Goal: Information Seeking & Learning: Learn about a topic

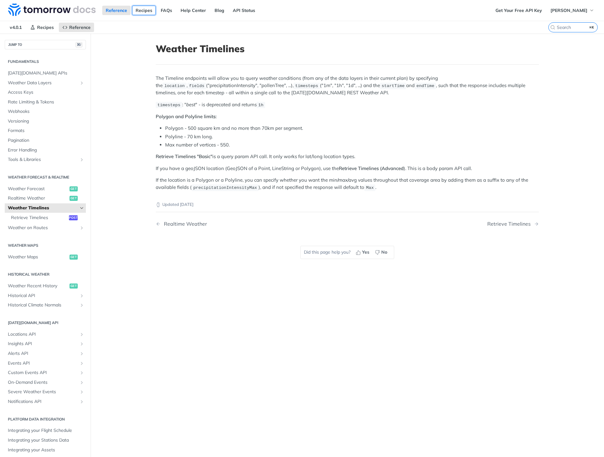
click at [148, 11] on link "Recipes" at bounding box center [144, 10] width 24 height 9
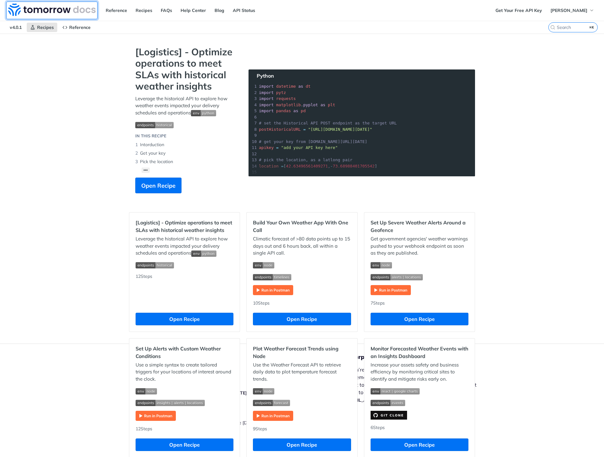
click at [25, 10] on img at bounding box center [51, 9] width 87 height 13
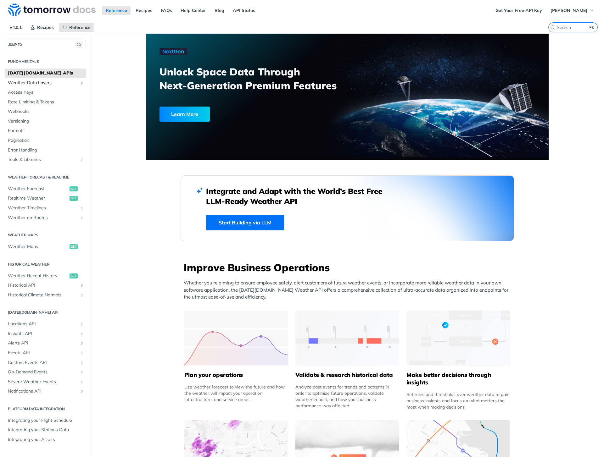
click at [32, 84] on span "Weather Data Layers" at bounding box center [43, 83] width 70 height 6
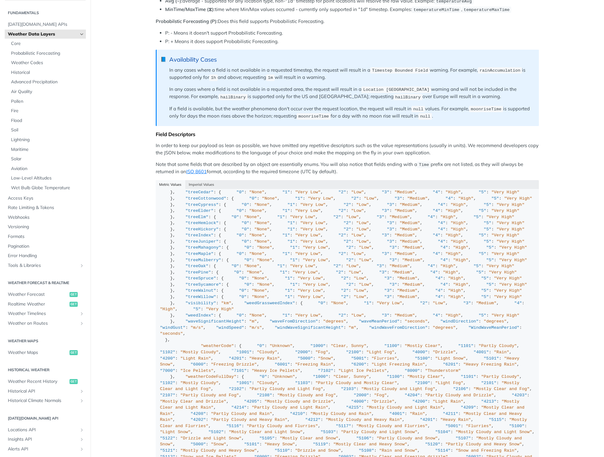
scroll to position [15, 0]
click at [25, 324] on span "Weather on Routes" at bounding box center [43, 323] width 70 height 6
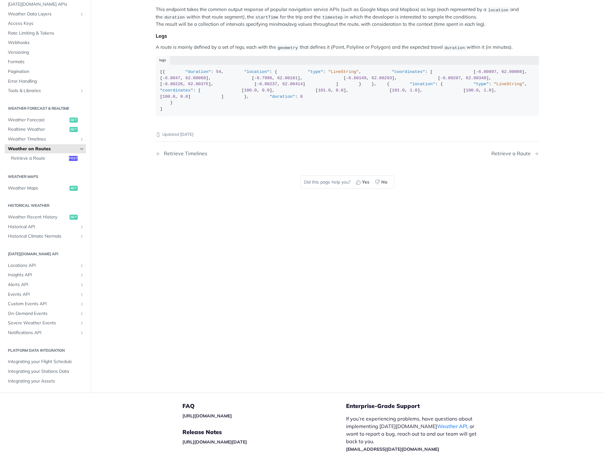
scroll to position [71, 0]
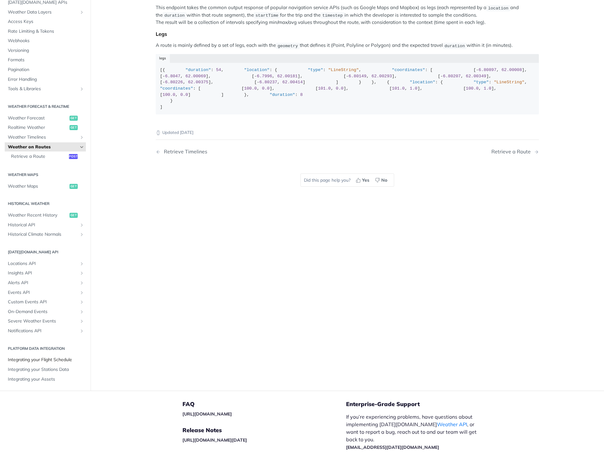
click at [38, 361] on span "Integrating your Flight Schedule" at bounding box center [46, 360] width 76 height 6
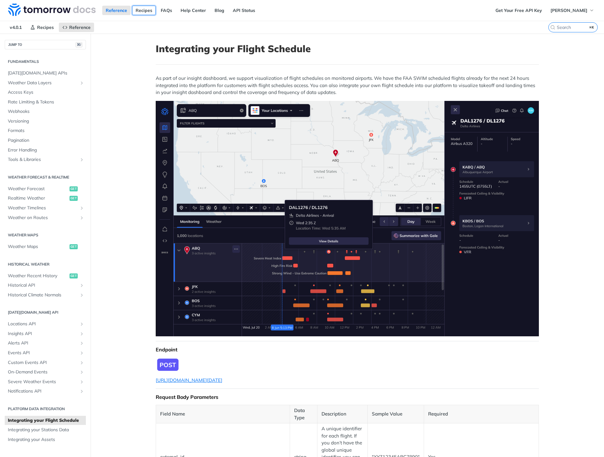
click at [139, 10] on link "Recipes" at bounding box center [144, 10] width 24 height 9
